Goal: Contribute content: Add original content to the website for others to see

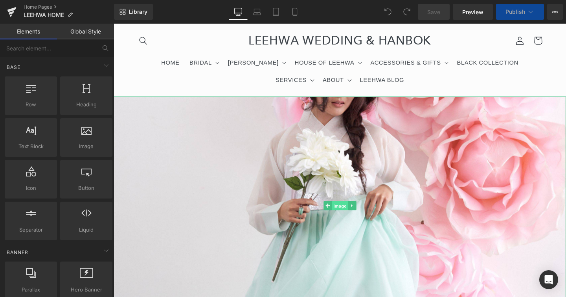
click at [341, 204] on span "Image" at bounding box center [340, 205] width 17 height 9
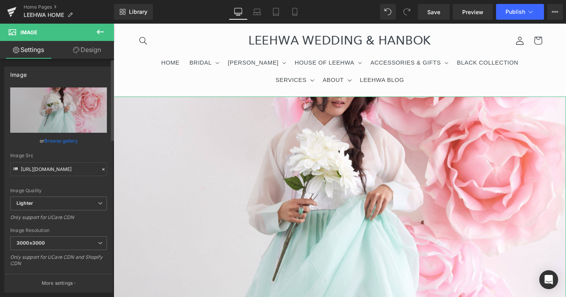
click at [64, 142] on link "Browse gallery" at bounding box center [60, 141] width 33 height 14
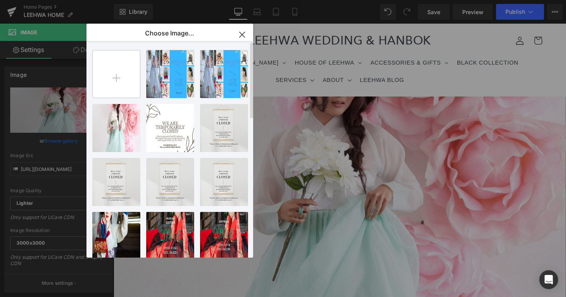
type input "C:\fakepath\memorialdaysale (6).jpg"
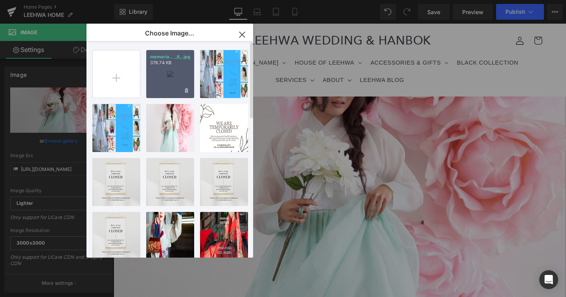
click at [164, 77] on div "memoria... _6_.jpg 378.74 KB" at bounding box center [170, 74] width 48 height 48
type input "[URL][DOMAIN_NAME]"
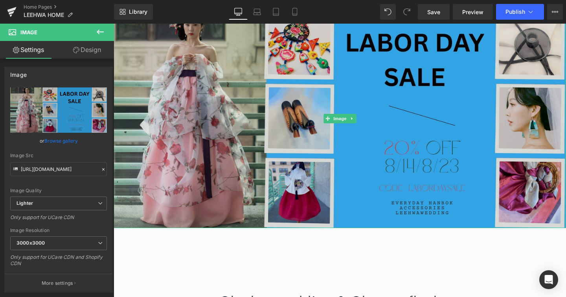
scroll to position [88, 0]
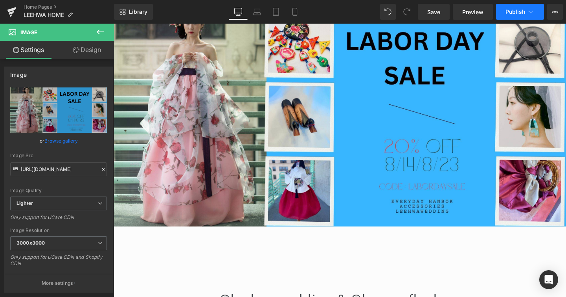
click at [521, 13] on span "Publish" at bounding box center [516, 12] width 20 height 6
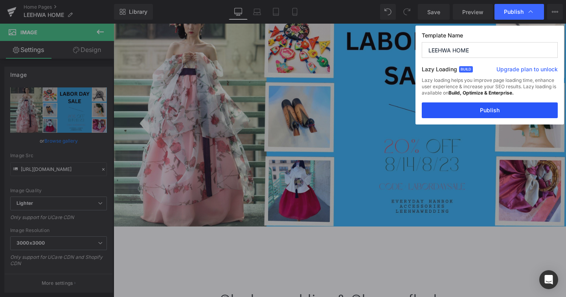
click at [484, 110] on button "Publish" at bounding box center [490, 110] width 136 height 16
